Goal: Transaction & Acquisition: Purchase product/service

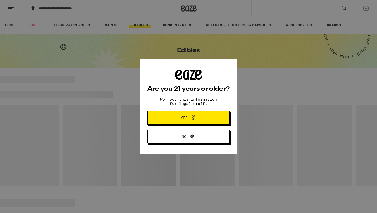
click at [168, 118] on button "Yes" at bounding box center [189, 118] width 82 height 14
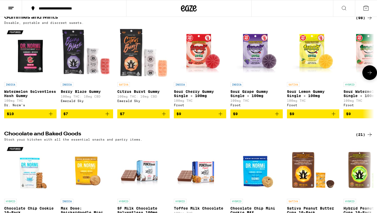
scroll to position [58, 0]
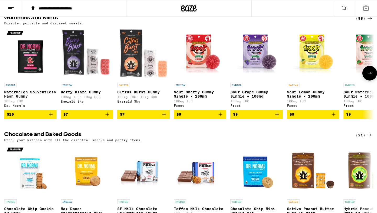
click at [191, 98] on p "Sour Cherry Gummy Single - 100mg" at bounding box center [200, 94] width 52 height 8
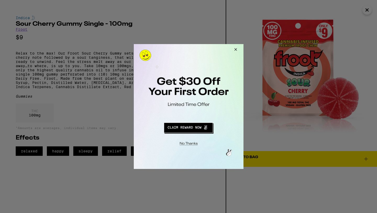
click at [236, 51] on button "Close Modal" at bounding box center [235, 50] width 14 height 13
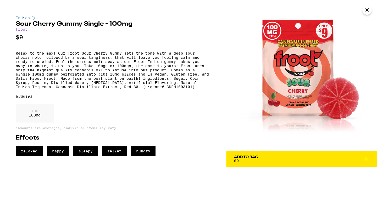
click at [368, 11] on icon "Close" at bounding box center [367, 10] width 6 height 8
